Goal: Transaction & Acquisition: Purchase product/service

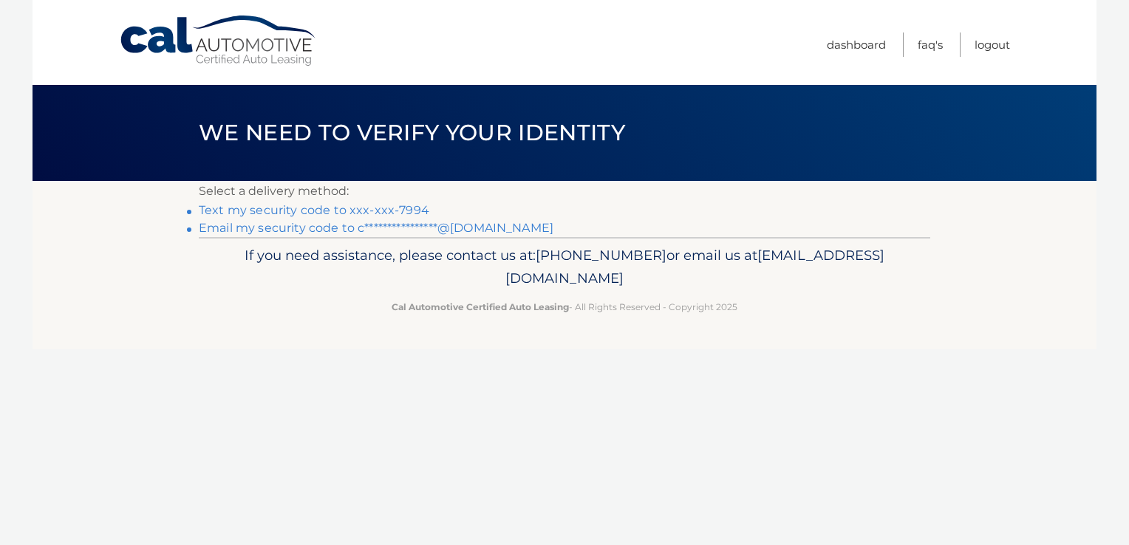
click at [322, 211] on link "Text my security code to xxx-xxx-7994" at bounding box center [314, 210] width 231 height 14
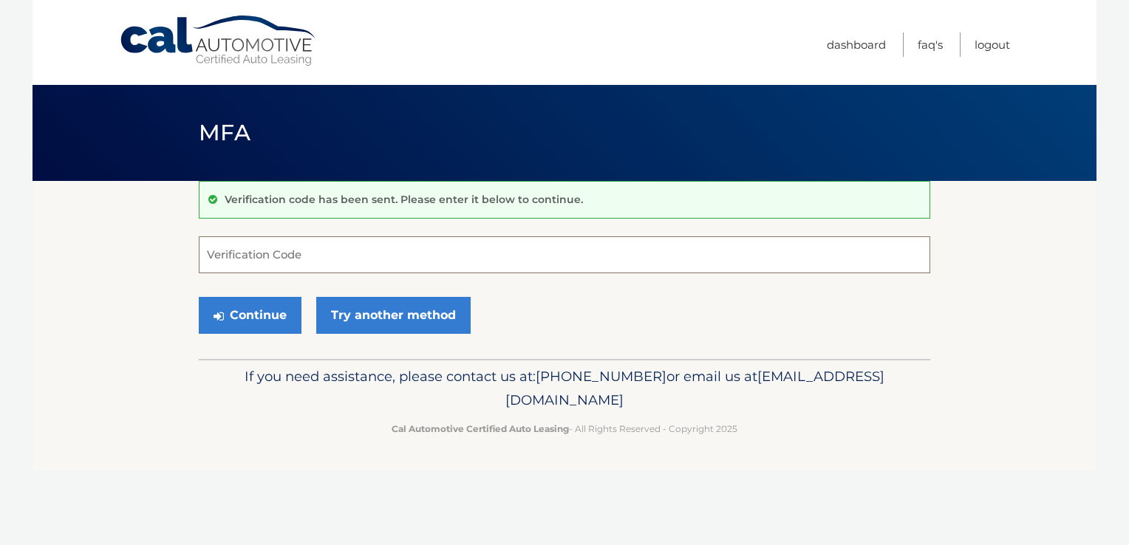
click at [262, 265] on input "Verification Code" at bounding box center [565, 254] width 732 height 37
type input "220694"
click at [255, 313] on button "Continue" at bounding box center [250, 315] width 103 height 37
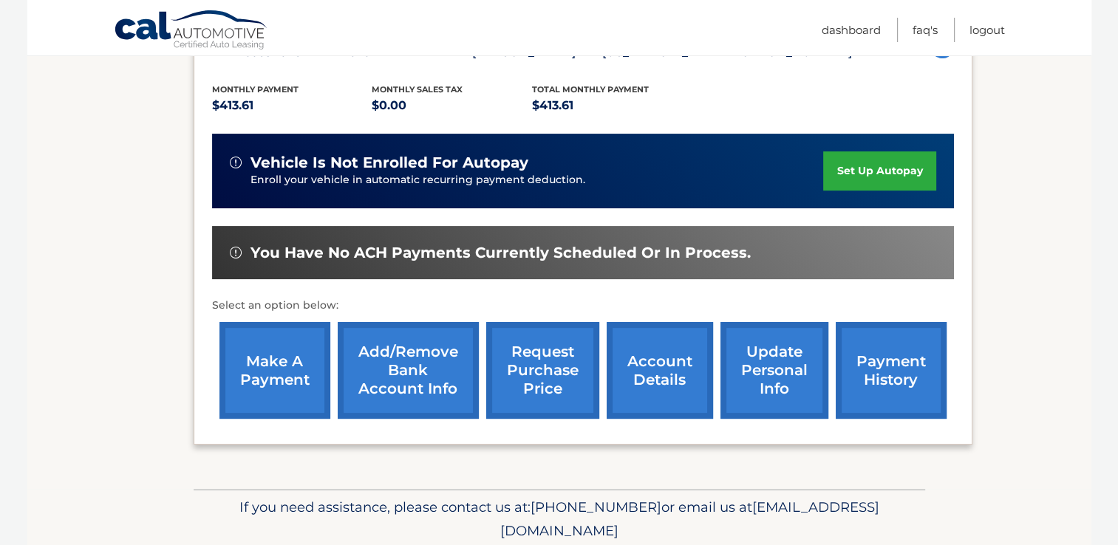
scroll to position [310, 0]
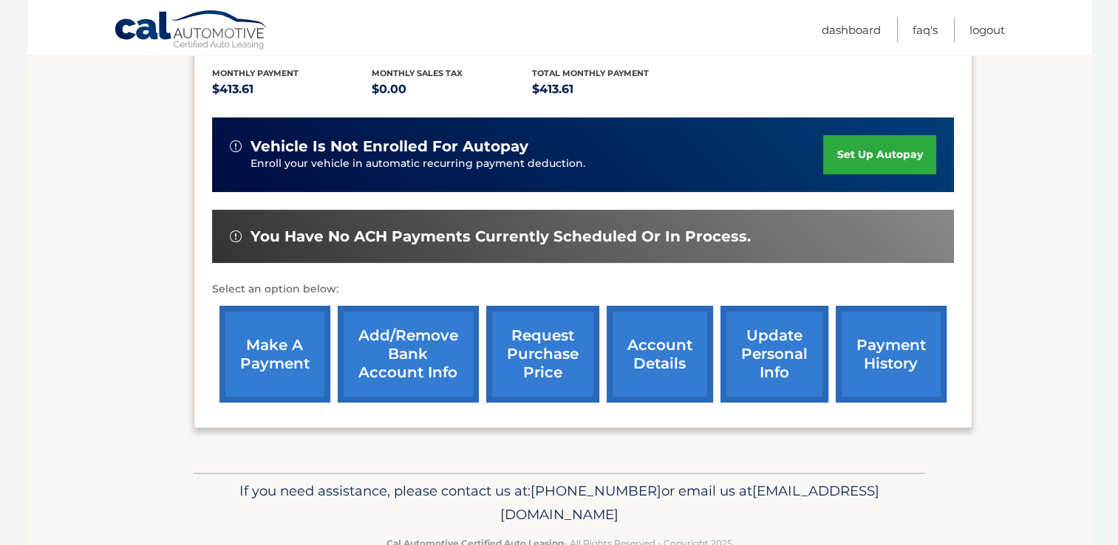
click at [636, 357] on link "account details" at bounding box center [660, 354] width 106 height 97
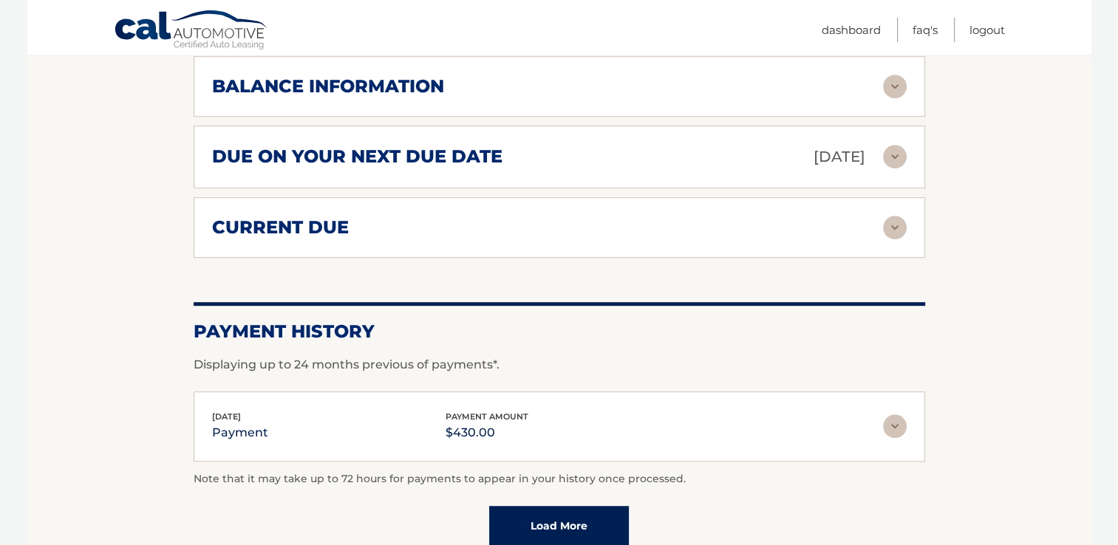
scroll to position [940, 0]
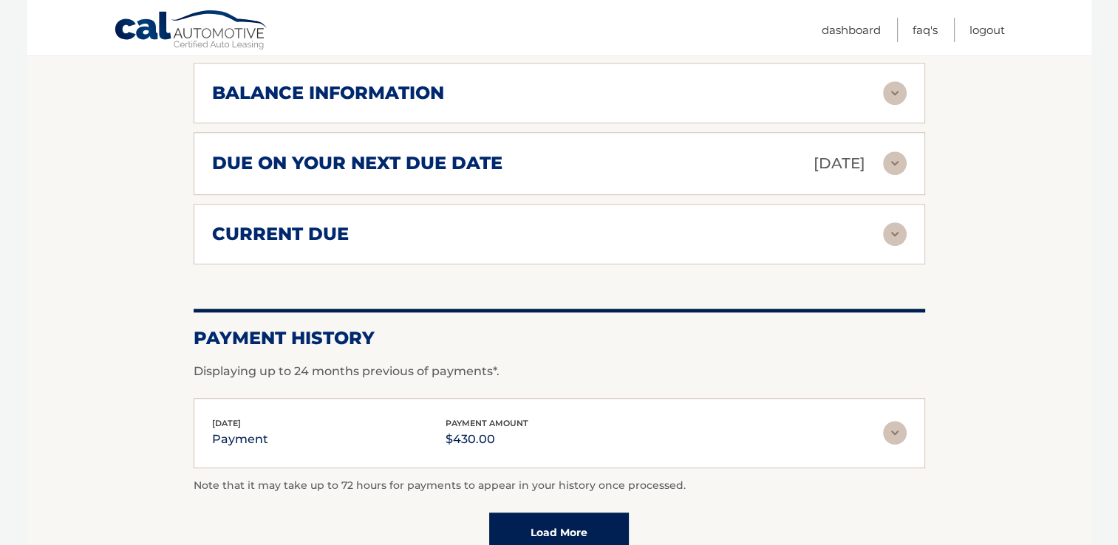
click at [757, 223] on div "current due Late Charges $0.00 Miscelleneous Charges* $0.00 Sales Tax $0.00 pay…" at bounding box center [560, 234] width 732 height 61
drag, startPoint x: 733, startPoint y: 197, endPoint x: 664, endPoint y: 154, distance: 81.2
drag, startPoint x: 664, startPoint y: 154, endPoint x: 687, endPoint y: 258, distance: 106.1
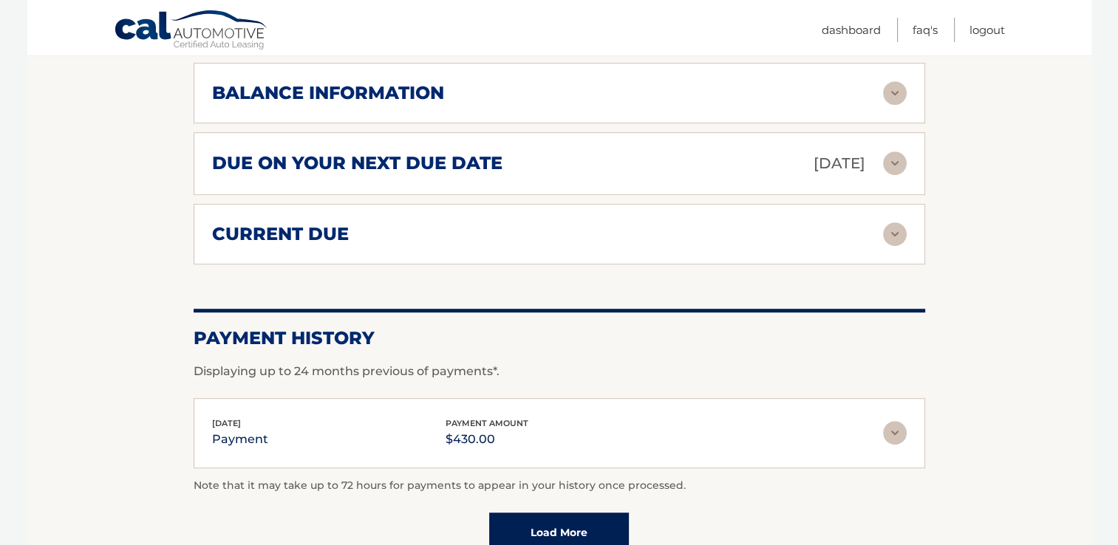
click at [896, 152] on img at bounding box center [895, 164] width 24 height 24
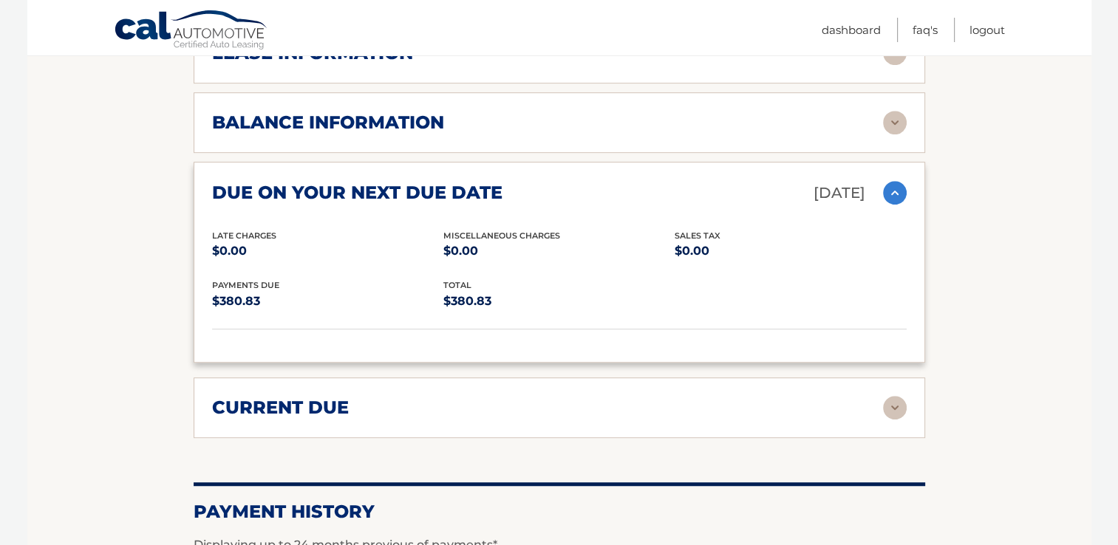
scroll to position [1206, 0]
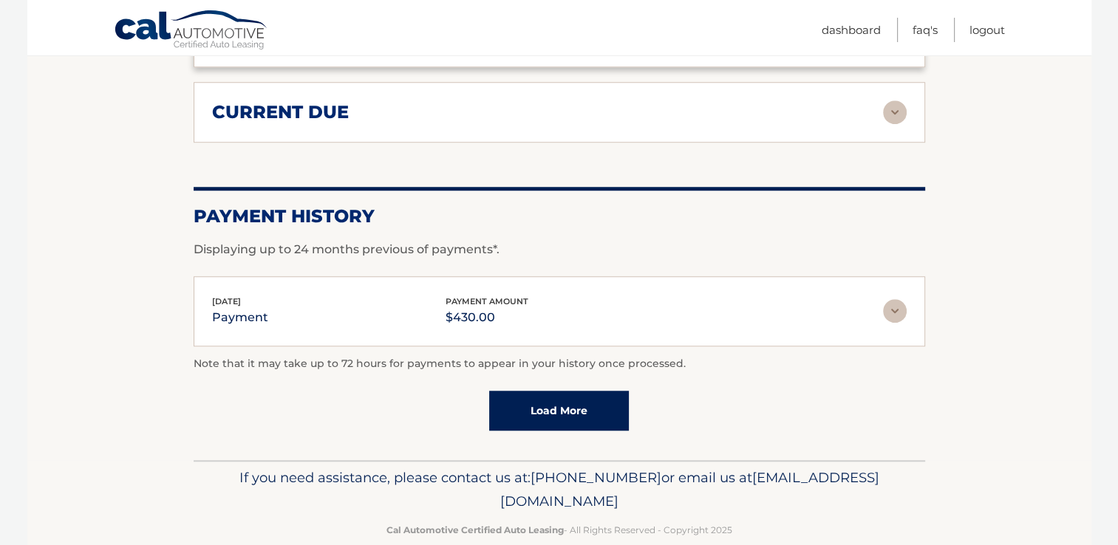
click at [890, 101] on img at bounding box center [895, 113] width 24 height 24
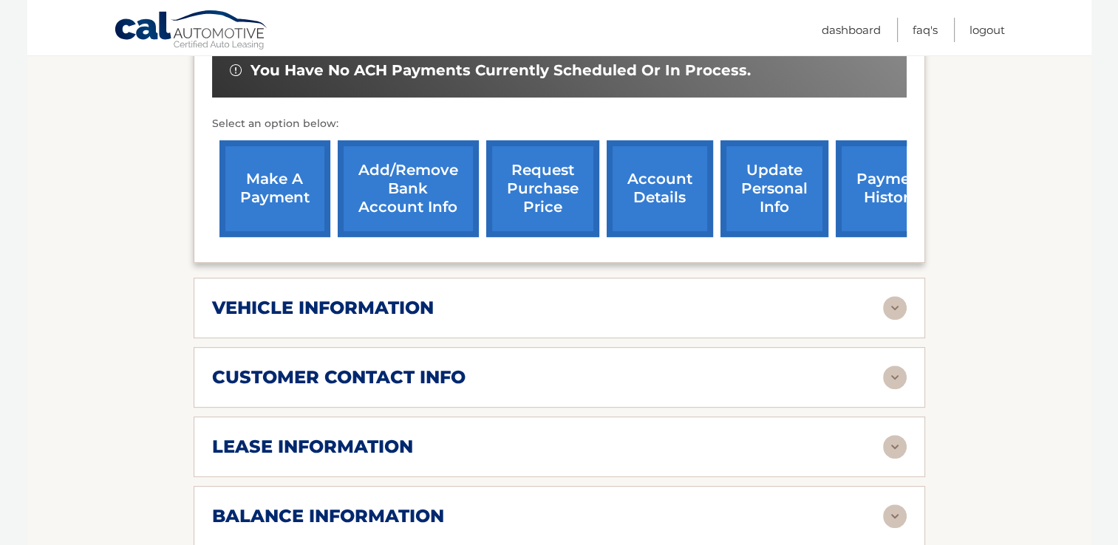
scroll to position [476, 0]
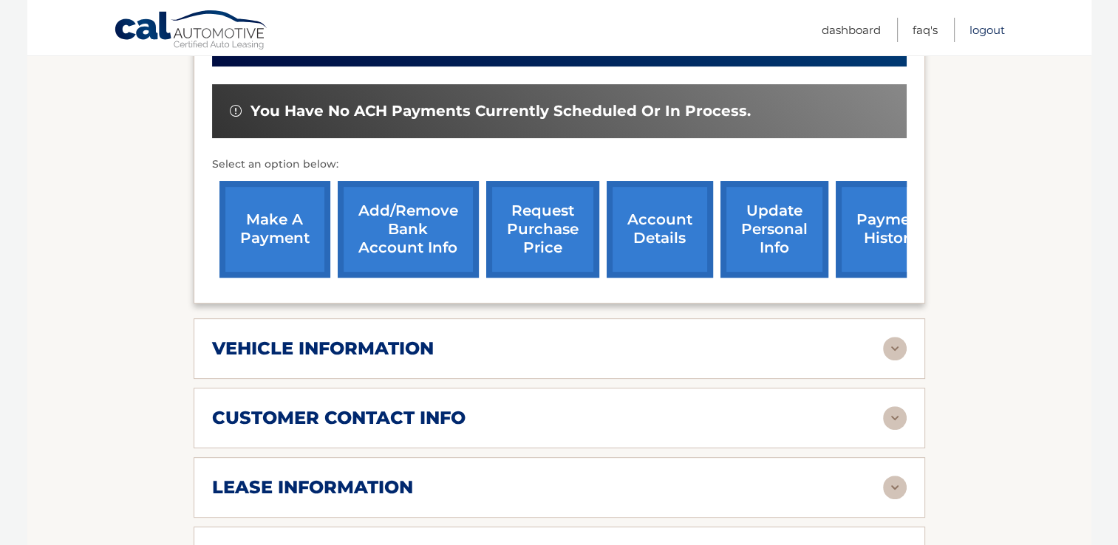
click at [988, 27] on link "Logout" at bounding box center [987, 30] width 35 height 24
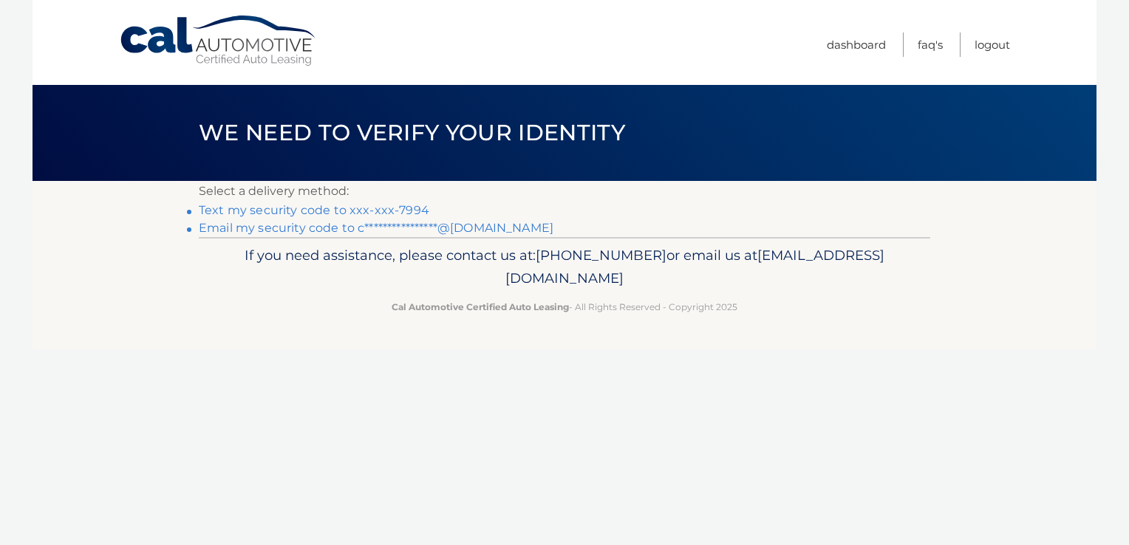
click at [245, 212] on link "Text my security code to xxx-xxx-7994" at bounding box center [314, 210] width 231 height 14
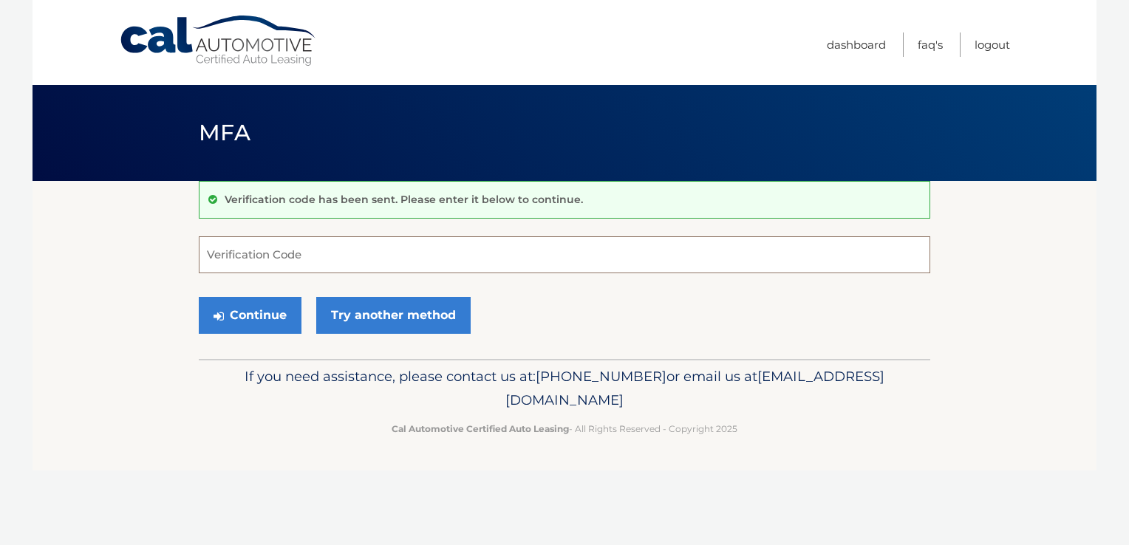
click at [284, 260] on input "Verification Code" at bounding box center [565, 254] width 732 height 37
type input "337051"
click at [257, 318] on button "Continue" at bounding box center [250, 315] width 103 height 37
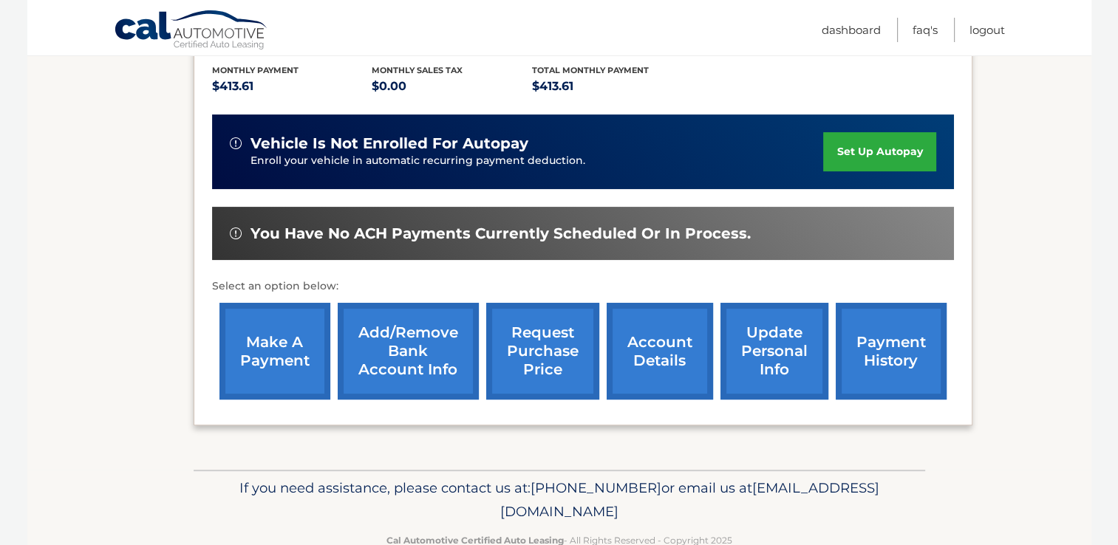
scroll to position [314, 0]
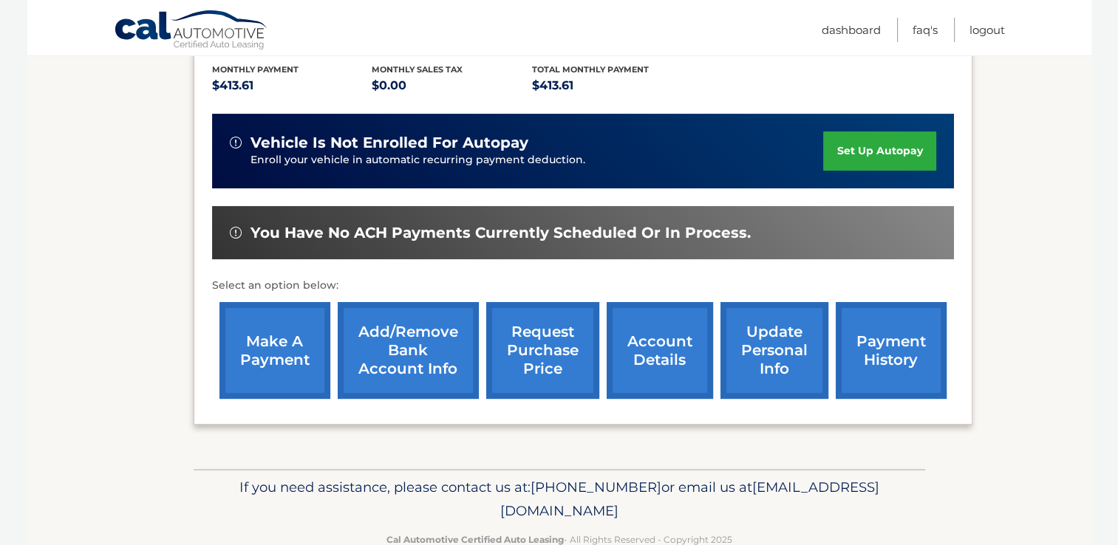
click at [871, 324] on link "payment history" at bounding box center [891, 350] width 111 height 97
click at [264, 354] on link "make a payment" at bounding box center [274, 350] width 111 height 97
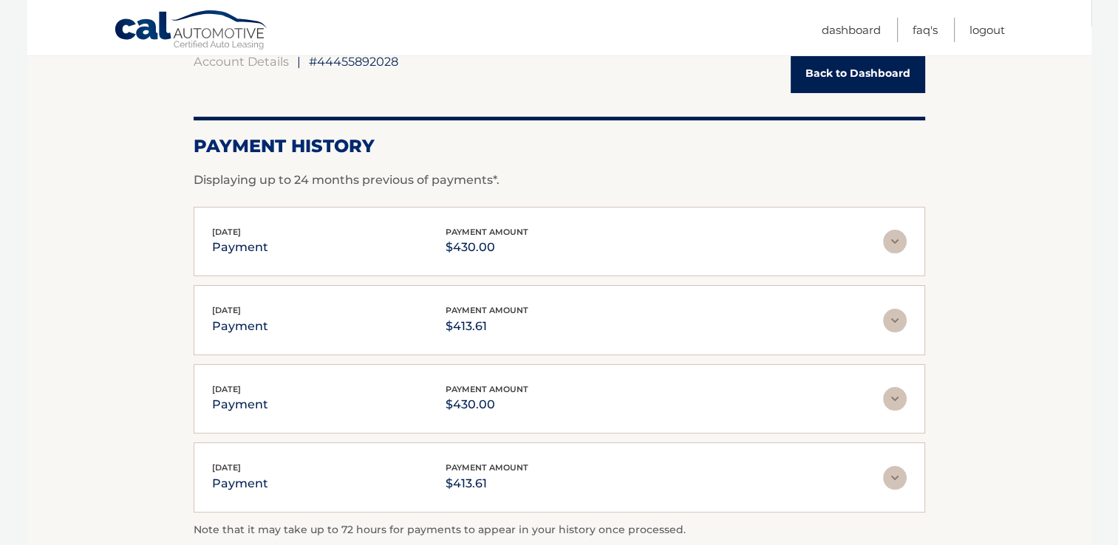
scroll to position [177, 0]
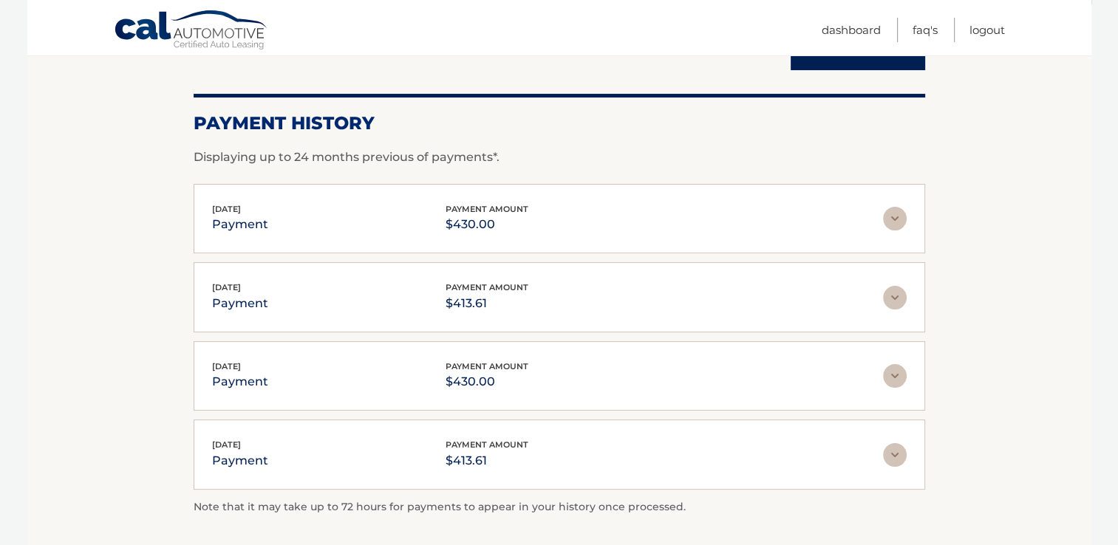
click at [899, 219] on img at bounding box center [895, 219] width 24 height 24
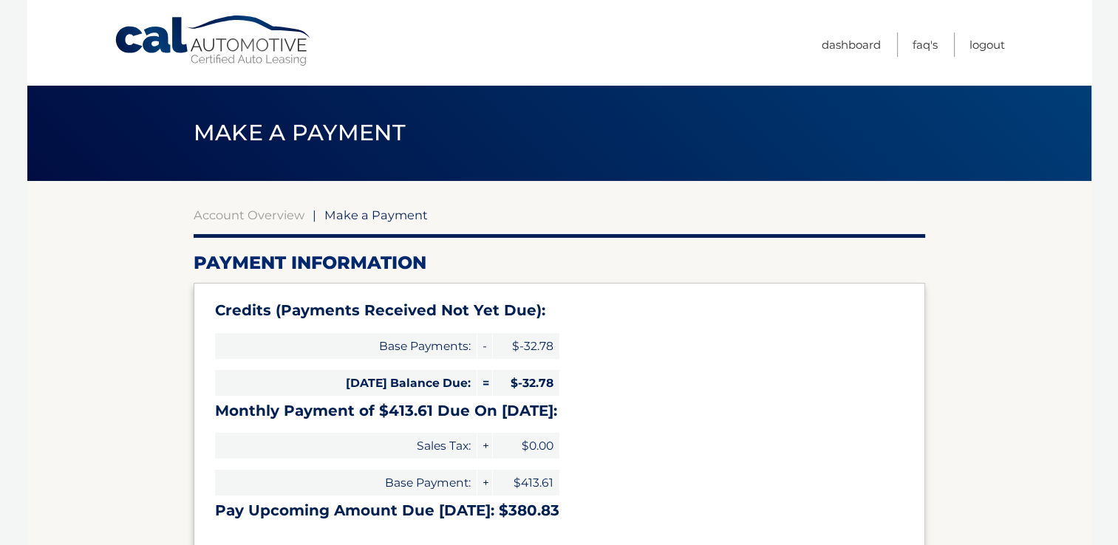
type input "380.83"
select select "NjgwNzc4ZGMtMmI5NC00MGUyLThmNDctYjM5NjU5NmQ0MGRi"
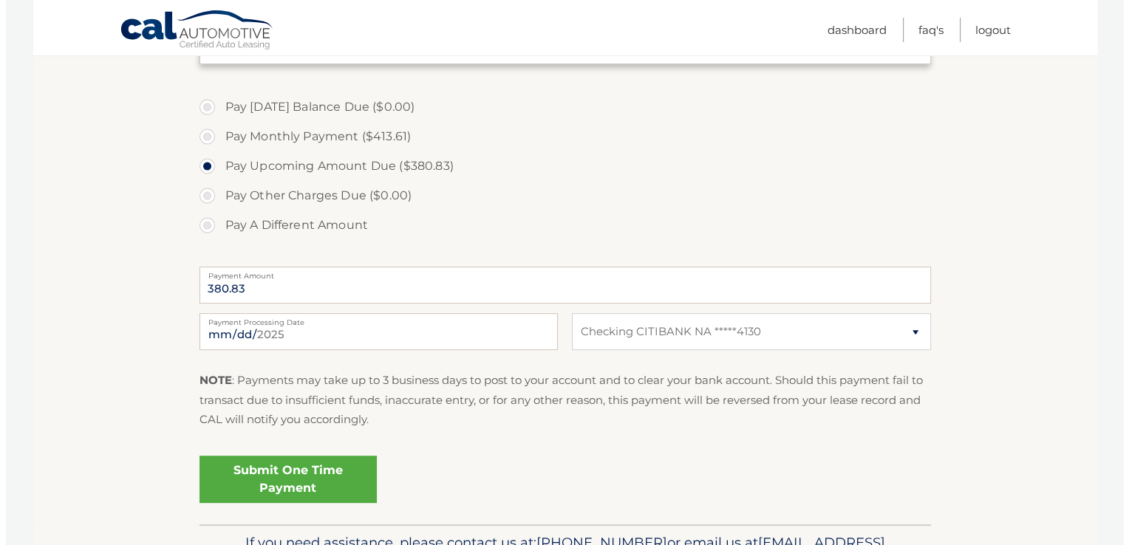
scroll to position [572, 0]
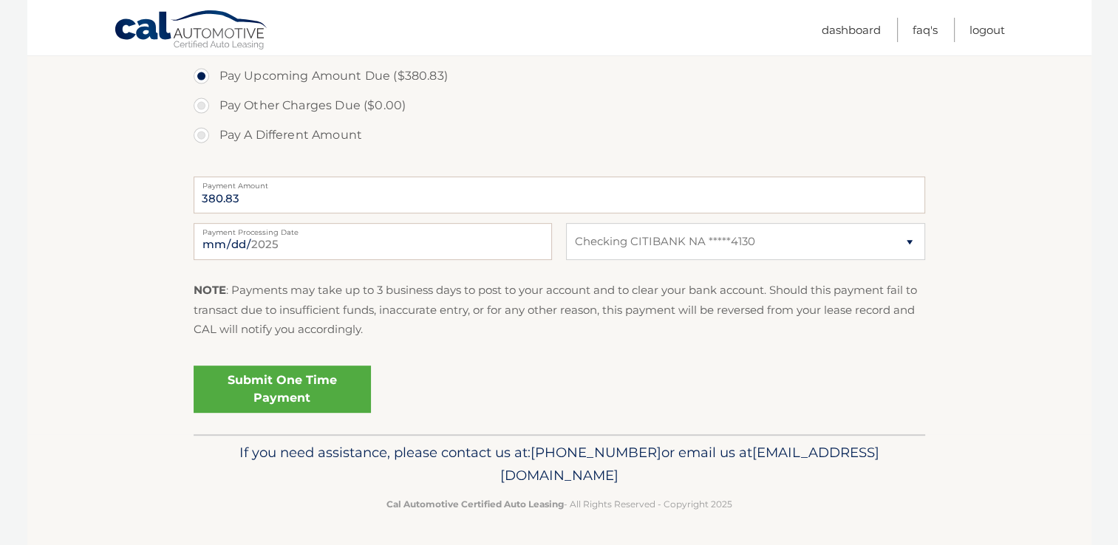
click at [257, 382] on link "Submit One Time Payment" at bounding box center [282, 389] width 177 height 47
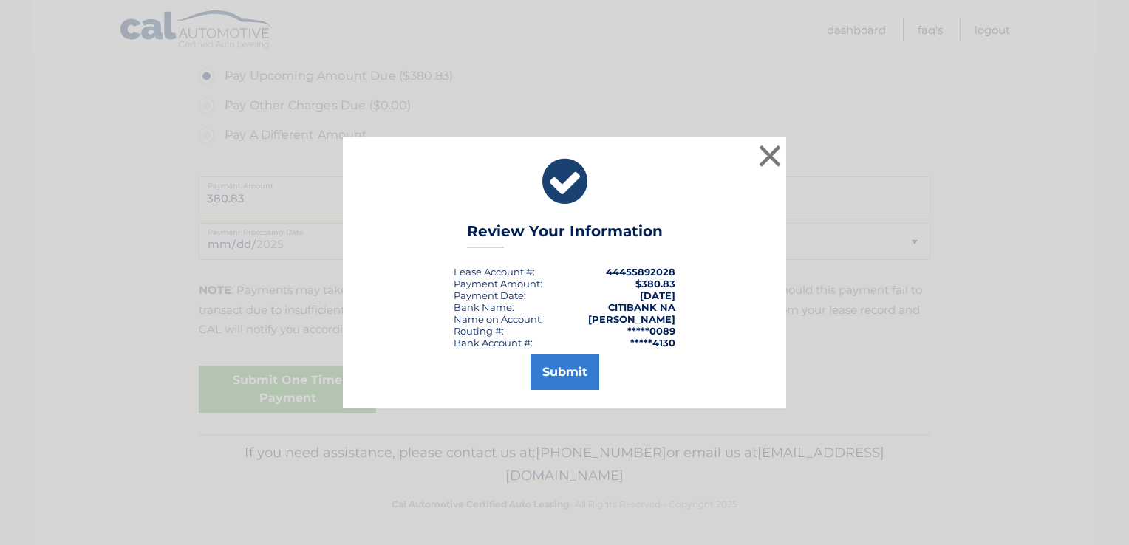
click at [556, 394] on div "× Review Your Information Lease Account #: 44455892028 Payment Amount: $380.83 …" at bounding box center [564, 273] width 443 height 272
click at [562, 369] on button "Submit" at bounding box center [565, 372] width 69 height 35
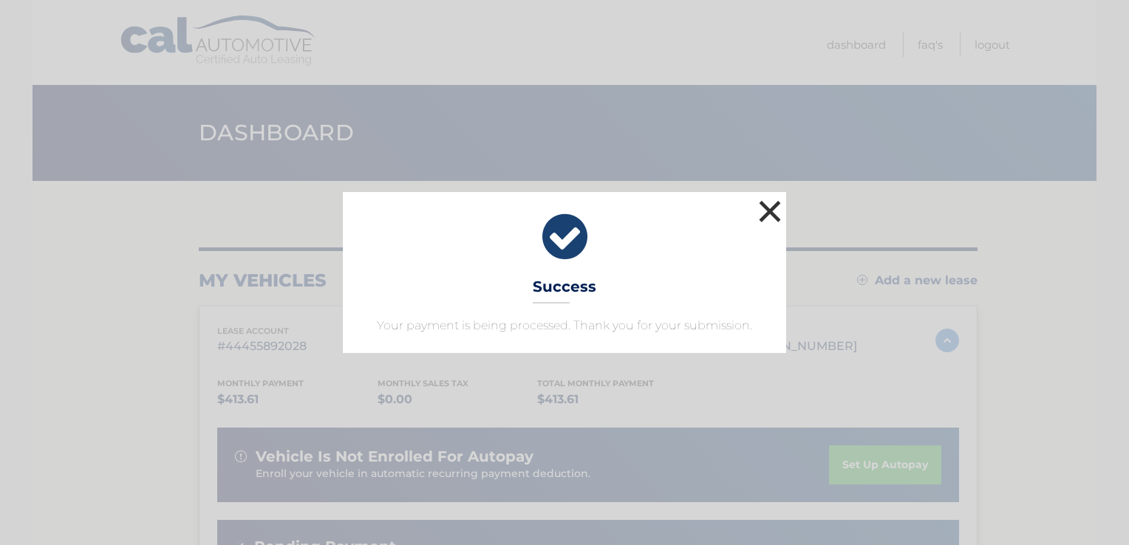
click at [775, 200] on button "×" at bounding box center [770, 212] width 30 height 30
